Goal: Participate in discussion: Engage in conversation with other users on a specific topic

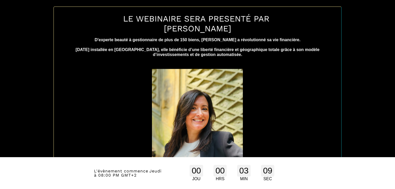
scroll to position [245, 0]
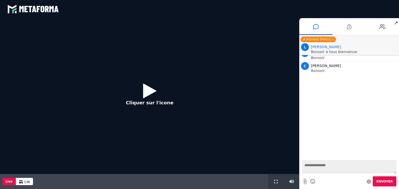
click at [147, 91] on icon at bounding box center [149, 91] width 13 height 17
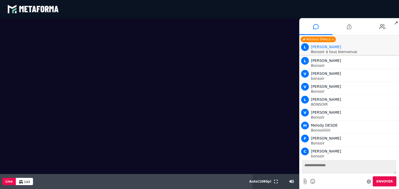
scroll to position [317, 0]
click at [307, 165] on textarea at bounding box center [349, 167] width 94 height 14
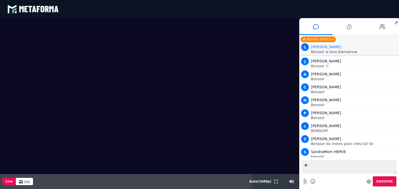
type textarea "*"
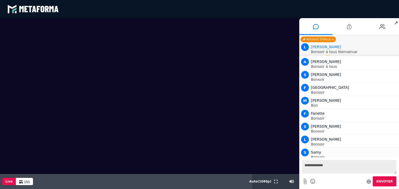
scroll to position [614, 0]
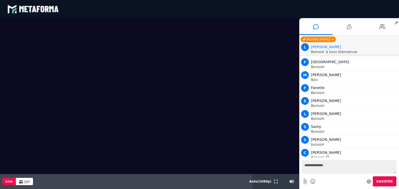
type textarea "**********"
click at [384, 181] on span "Envoyer" at bounding box center [384, 182] width 16 height 4
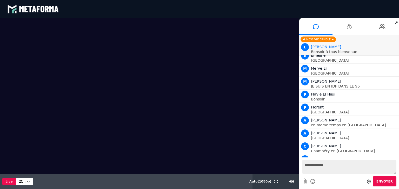
scroll to position [1338, 0]
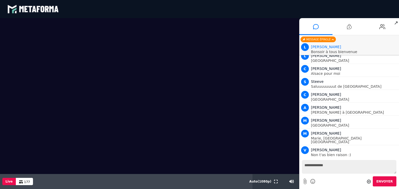
click at [308, 167] on textarea "**********" at bounding box center [349, 167] width 94 height 14
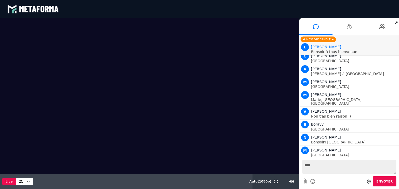
scroll to position [1480, 0]
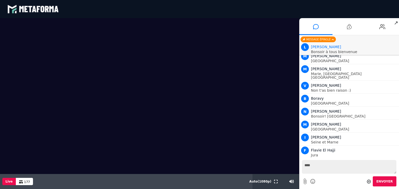
type textarea "****"
click at [384, 181] on span "Envoyer" at bounding box center [384, 182] width 16 height 4
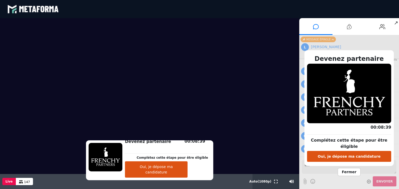
scroll to position [6859, 0]
drag, startPoint x: 298, startPoint y: 89, endPoint x: 398, endPoint y: 201, distance: 150.4
click at [398, 189] on html "blastream met_channel-9815b25ebd2bfb1ca2e40341aa852e5e fr en fr Scène Compte li…" at bounding box center [199, 94] width 399 height 189
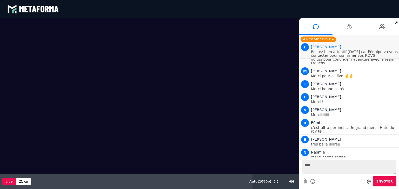
scroll to position [7939, 0]
